Goal: Check status

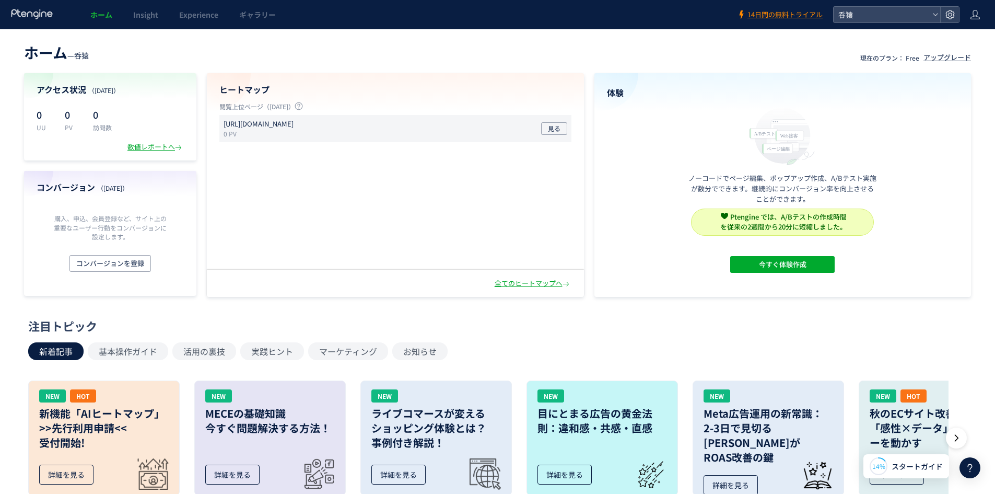
click at [298, 130] on p "0 PV" at bounding box center [261, 133] width 74 height 9
click at [557, 131] on span "見る" at bounding box center [554, 128] width 13 height 13
click at [878, 11] on span "呑猿" at bounding box center [881, 15] width 93 height 16
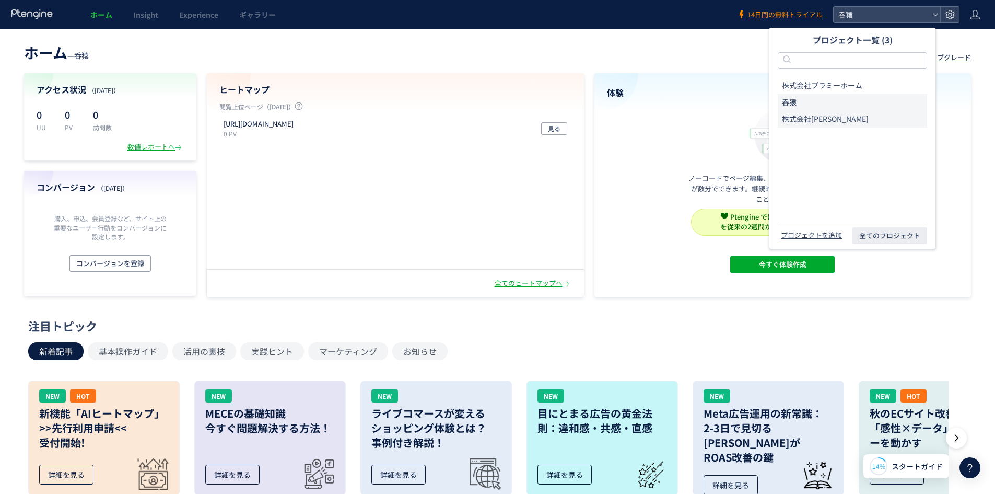
click at [832, 119] on li "株式会社[PERSON_NAME]" at bounding box center [852, 119] width 149 height 17
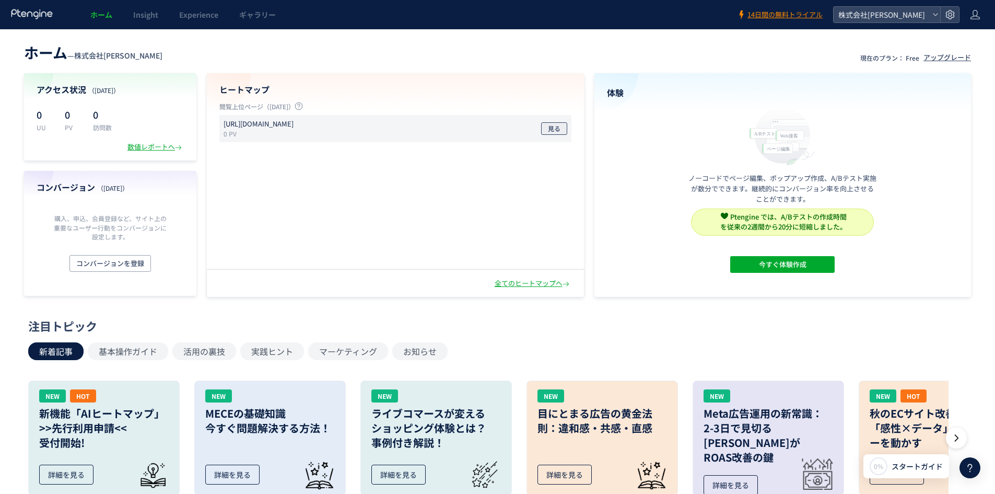
click at [561, 124] on button "見る" at bounding box center [554, 128] width 26 height 13
click at [861, 20] on span "株式会社[PERSON_NAME]" at bounding box center [881, 15] width 93 height 16
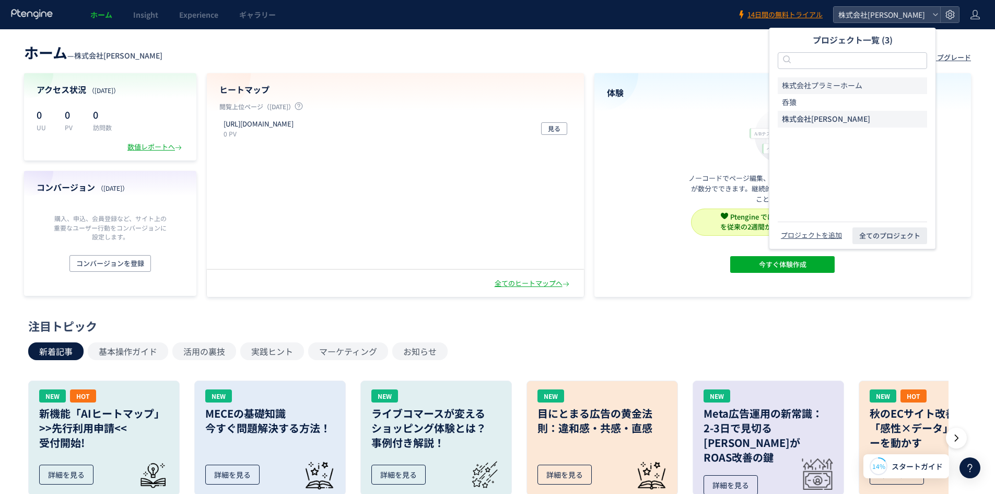
click at [842, 84] on span "株式会社プラミーホーム" at bounding box center [822, 85] width 80 height 10
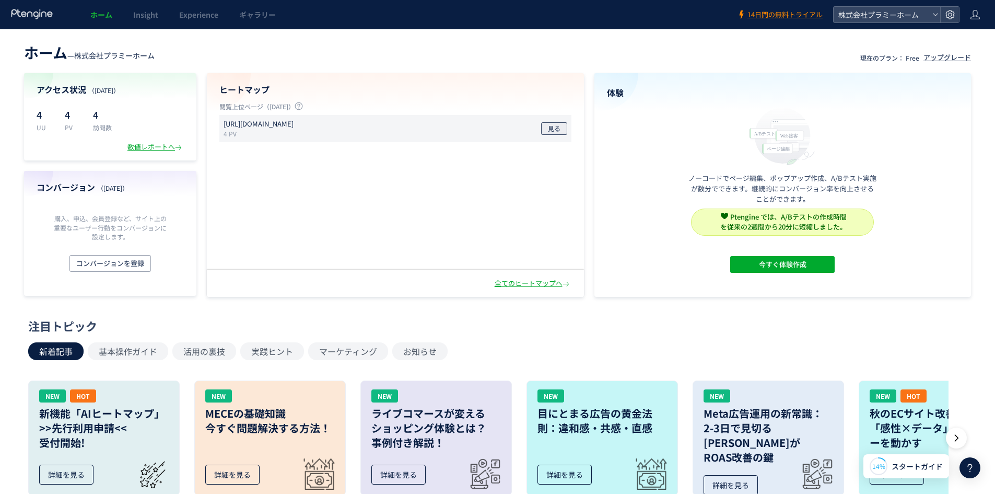
click at [552, 125] on span "見る" at bounding box center [554, 128] width 13 height 13
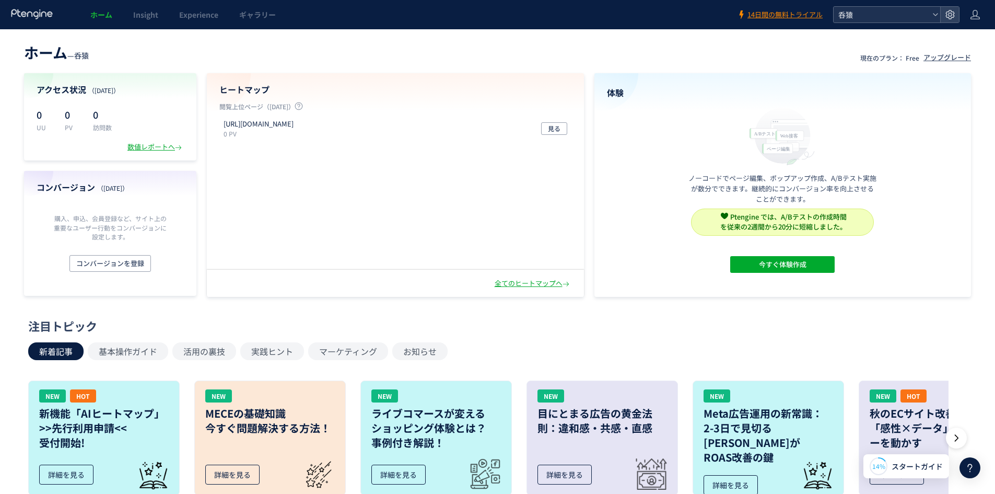
click at [854, 11] on span "呑猿" at bounding box center [881, 15] width 93 height 16
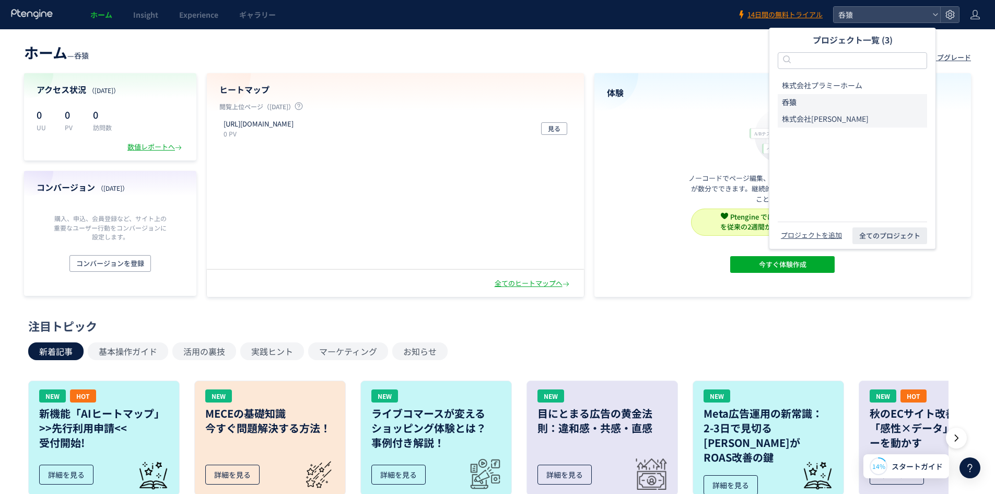
click at [828, 115] on li "株式会社[PERSON_NAME]" at bounding box center [852, 119] width 149 height 17
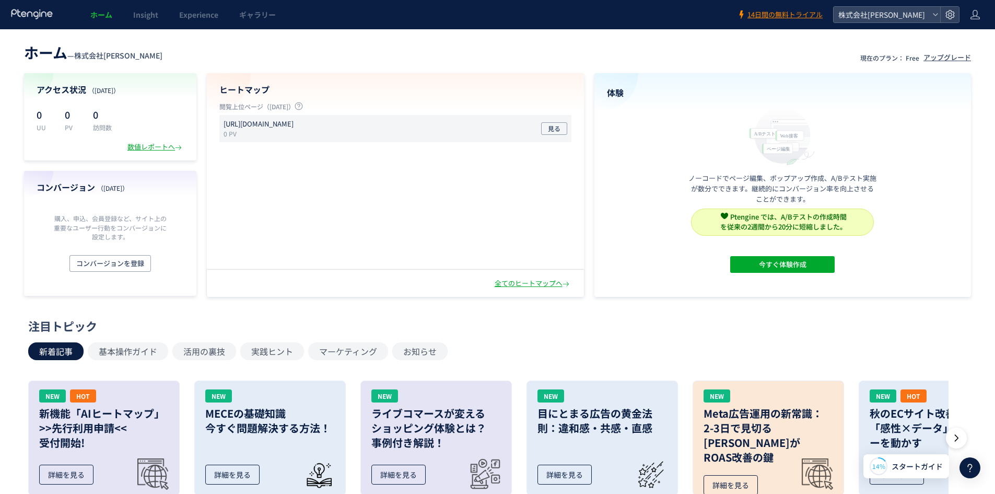
click at [537, 126] on div "https://iwaken-lp.com/Page?id=P06ef9c4 0 PV 見る" at bounding box center [395, 128] width 352 height 27
click at [875, 19] on span "株式会社[PERSON_NAME]" at bounding box center [881, 15] width 93 height 16
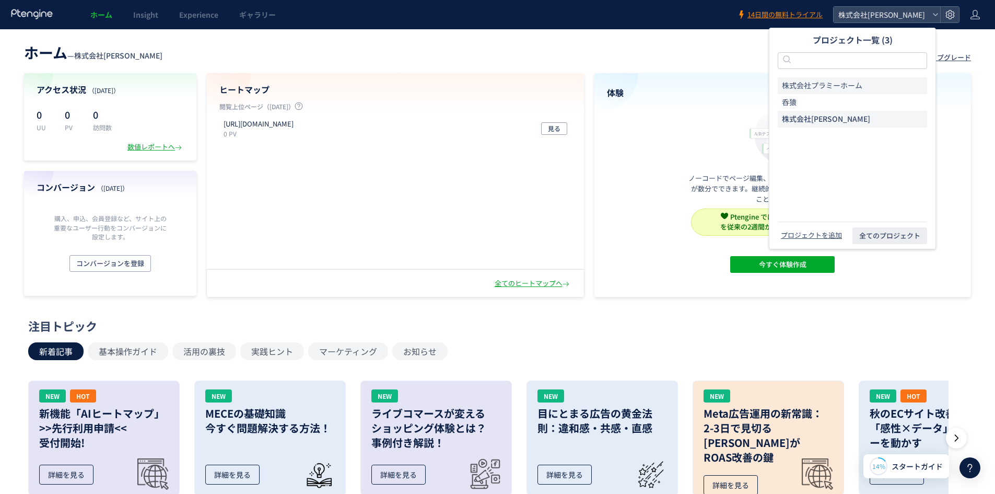
click at [849, 84] on span "株式会社プラミーホーム" at bounding box center [822, 85] width 80 height 10
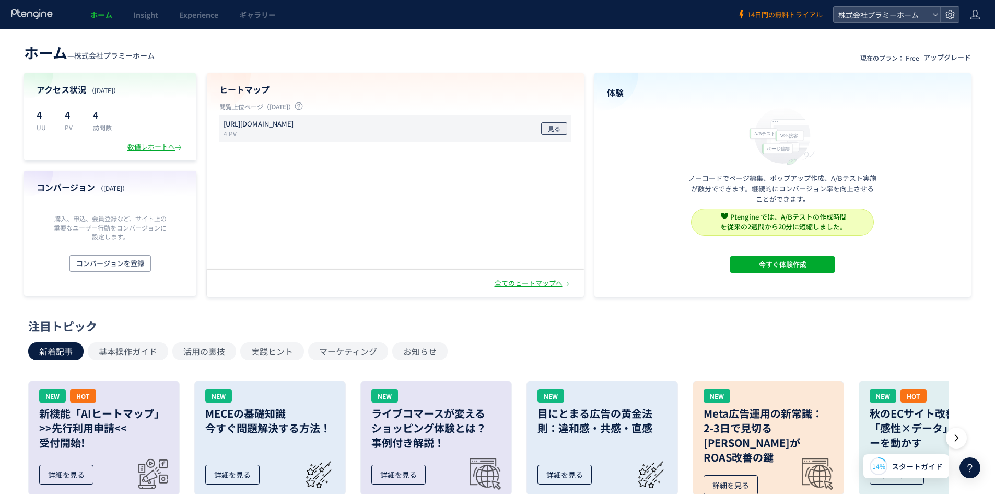
click at [557, 129] on span "見る" at bounding box center [554, 128] width 13 height 13
click at [857, 12] on span "株式会社プラミーホーム" at bounding box center [881, 15] width 93 height 16
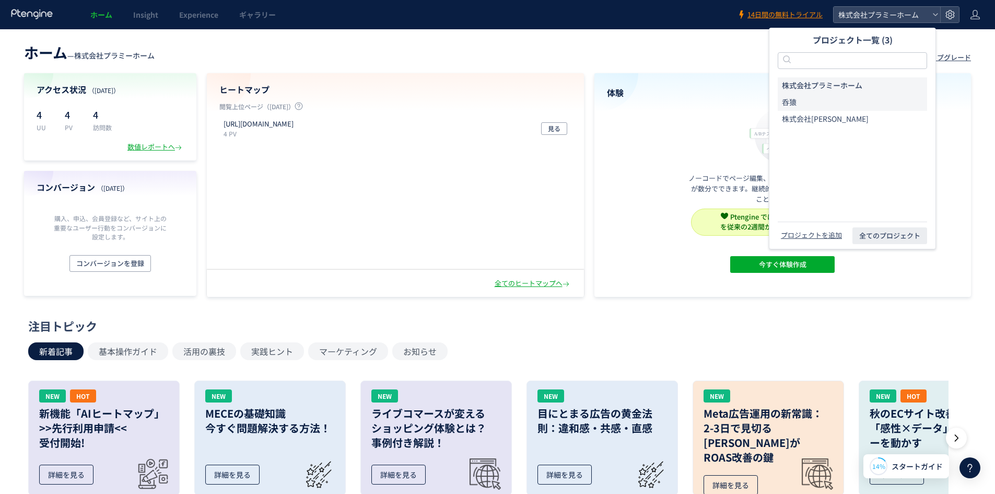
click at [830, 107] on li "呑猿" at bounding box center [852, 102] width 149 height 17
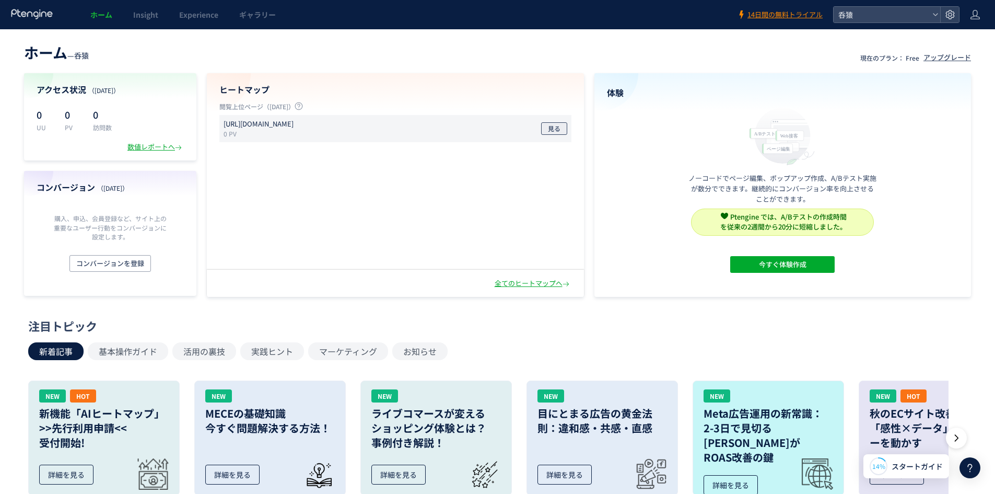
click at [552, 125] on span "見る" at bounding box center [554, 128] width 13 height 13
